Goal: Information Seeking & Learning: Learn about a topic

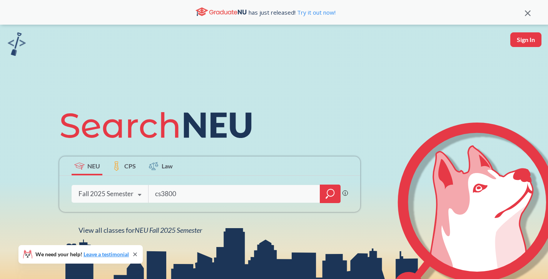
type input "cs3800"
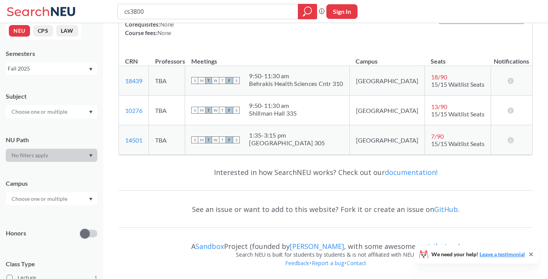
scroll to position [9, 0]
click at [78, 194] on div at bounding box center [52, 196] width 92 height 13
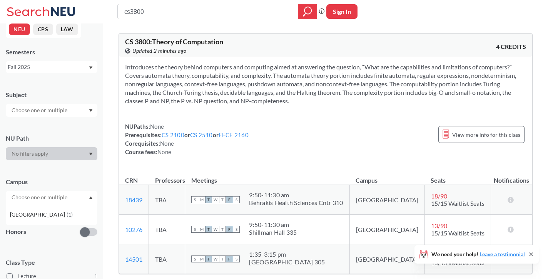
scroll to position [0, 0]
drag, startPoint x: 194, startPoint y: 15, endPoint x: 119, endPoint y: 6, distance: 75.6
click at [119, 6] on div "cs3800" at bounding box center [217, 11] width 200 height 15
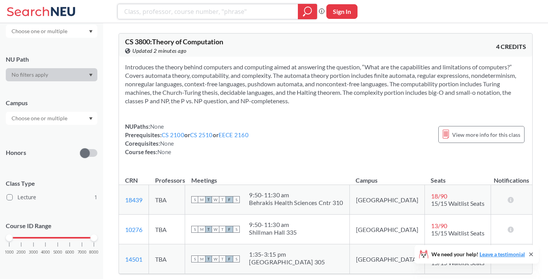
scroll to position [87, 0]
click at [87, 121] on div at bounding box center [52, 118] width 92 height 13
click at [89, 82] on div "Subject NU Path Campus Boston ( 1 ) Honors Class Type Lecture 1 Course ID Range…" at bounding box center [52, 137] width 92 height 266
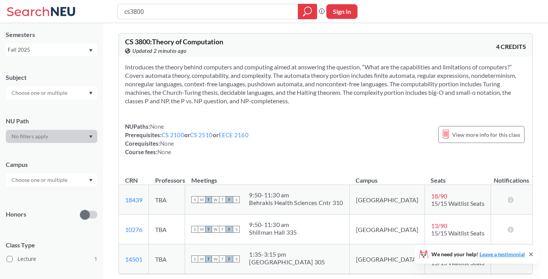
scroll to position [27, 0]
click at [67, 184] on div at bounding box center [52, 178] width 92 height 13
click at [232, 160] on div "Introduces the theory behind computers and computing aimed at answering the que…" at bounding box center [325, 113] width 413 height 112
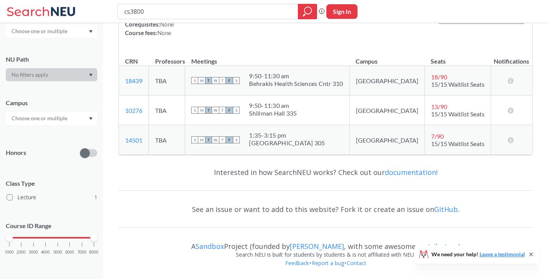
scroll to position [87, 0]
drag, startPoint x: 159, startPoint y: 16, endPoint x: 87, endPoint y: 10, distance: 72.6
click at [87, 10] on div "cs3800 Phrase search guarantees the exact search appears in the results. Ex. If…" at bounding box center [274, 11] width 548 height 23
type input "advanvced writing"
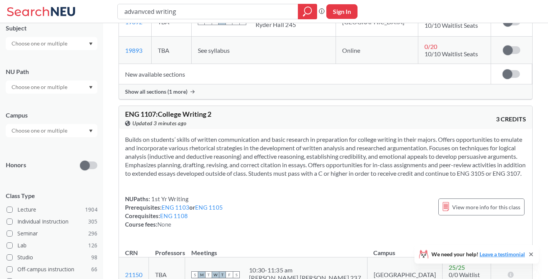
scroll to position [1748, 0]
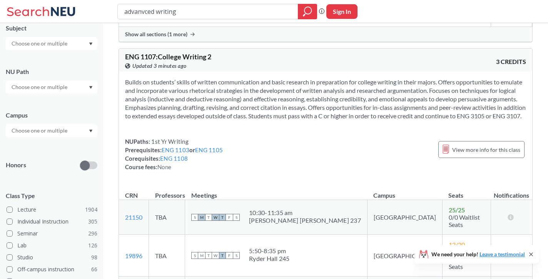
drag, startPoint x: 197, startPoint y: 13, endPoint x: 113, endPoint y: 5, distance: 84.6
click at [113, 5] on div "advanvced writing Phrase search guarantees the exact search appears in the resu…" at bounding box center [274, 11] width 548 height 23
type input "technical professions"
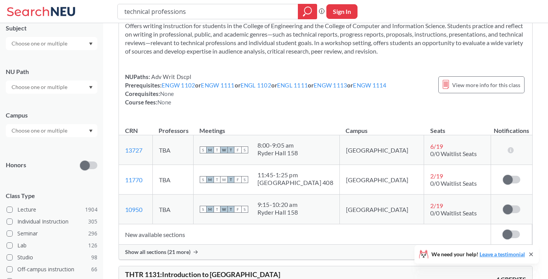
scroll to position [42, 0]
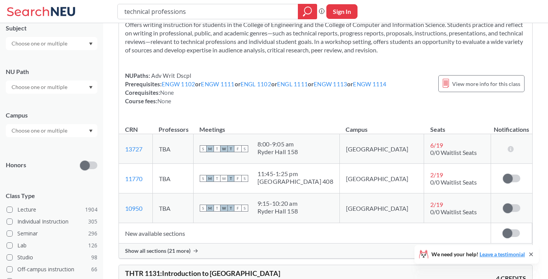
click at [145, 249] on span "Show all sections (21 more)" at bounding box center [157, 250] width 65 height 7
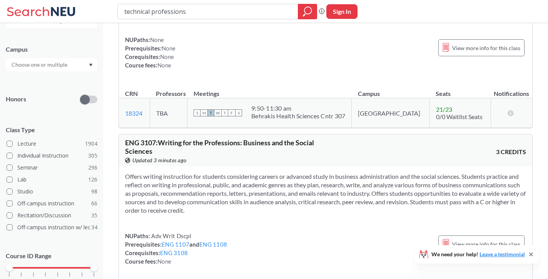
scroll to position [2893, 0]
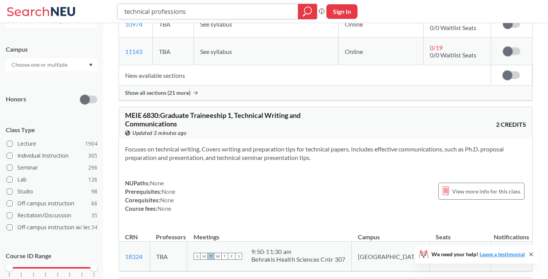
drag, startPoint x: 189, startPoint y: 16, endPoint x: 105, endPoint y: 0, distance: 85.0
click at [163, 9] on input "cs3800" at bounding box center [208, 11] width 169 height 13
click at [307, 7] on icon "magnifying glass" at bounding box center [307, 11] width 9 height 11
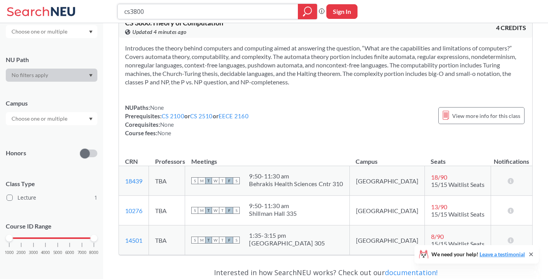
scroll to position [9, 0]
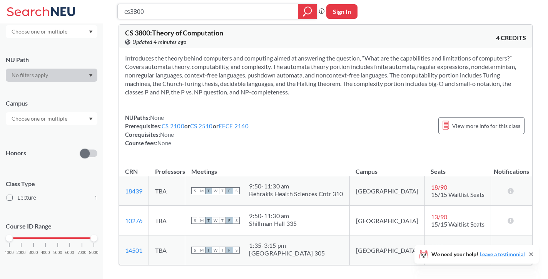
drag, startPoint x: 169, startPoint y: 11, endPoint x: 100, endPoint y: 9, distance: 68.9
click at [100, 9] on div "cs3800 Phrase search guarantees the exact search appears in the results. Ex. If…" at bounding box center [274, 11] width 548 height 23
type input "[PERSON_NAME]"
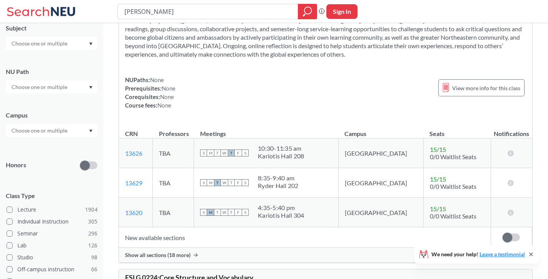
scroll to position [581, 0]
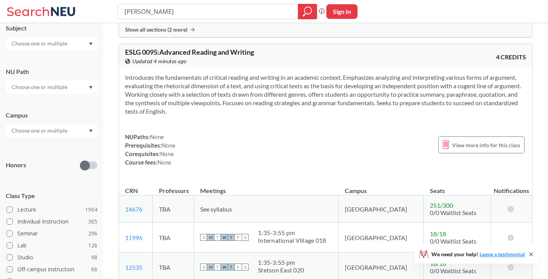
drag, startPoint x: 152, startPoint y: 10, endPoint x: 110, endPoint y: 5, distance: 42.2
click at [110, 5] on div "[PERSON_NAME] Phrase search guarantees the exact search appears in the results.…" at bounding box center [274, 11] width 548 height 23
type input "cs2200"
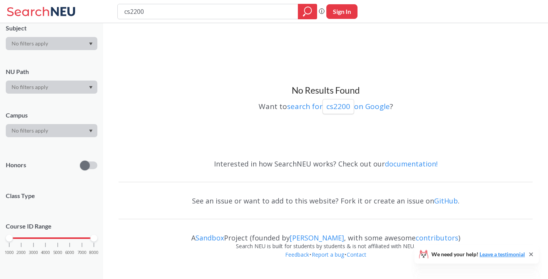
click at [156, 12] on input "cs2200" at bounding box center [208, 11] width 169 height 13
type input "cs2000"
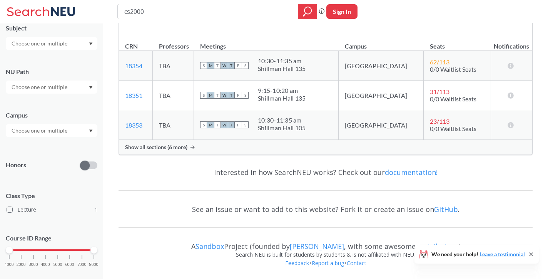
scroll to position [125, 0]
click at [164, 9] on input "cs2000" at bounding box center [208, 11] width 169 height 13
type input "cs3200"
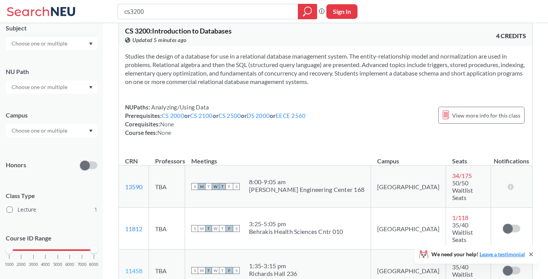
scroll to position [11, 0]
drag, startPoint x: 143, startPoint y: 12, endPoint x: 110, endPoint y: 12, distance: 32.7
click at [110, 12] on div "cs3200 Phrase search guarantees the exact search appears in the results. Ex. If…" at bounding box center [274, 11] width 548 height 23
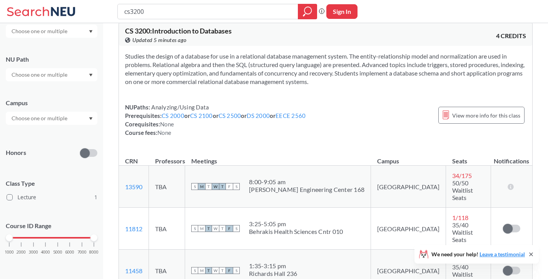
scroll to position [87, 0]
